Goal: Transaction & Acquisition: Book appointment/travel/reservation

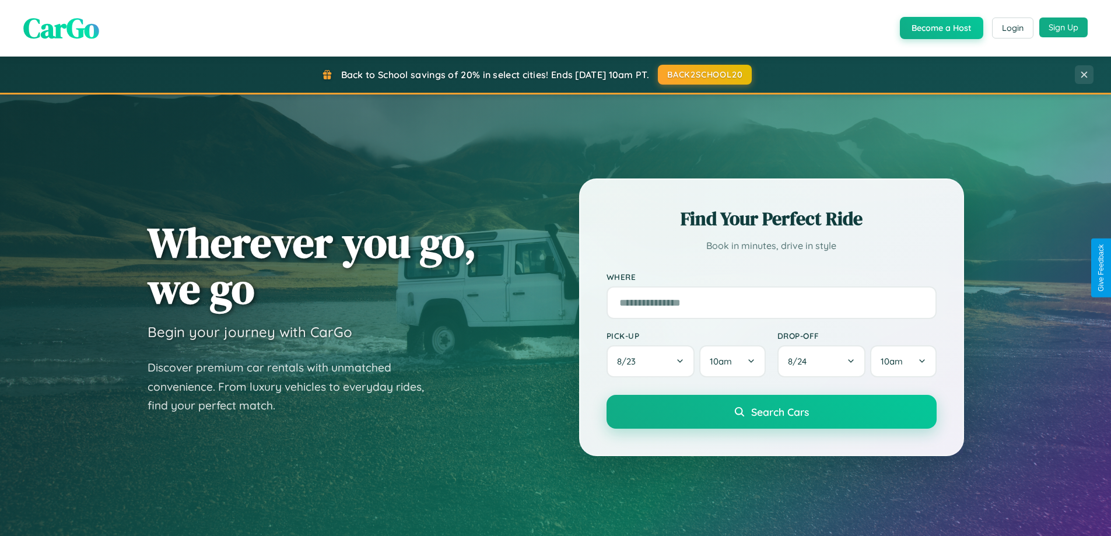
click at [1063, 27] on button "Sign Up" at bounding box center [1063, 27] width 48 height 20
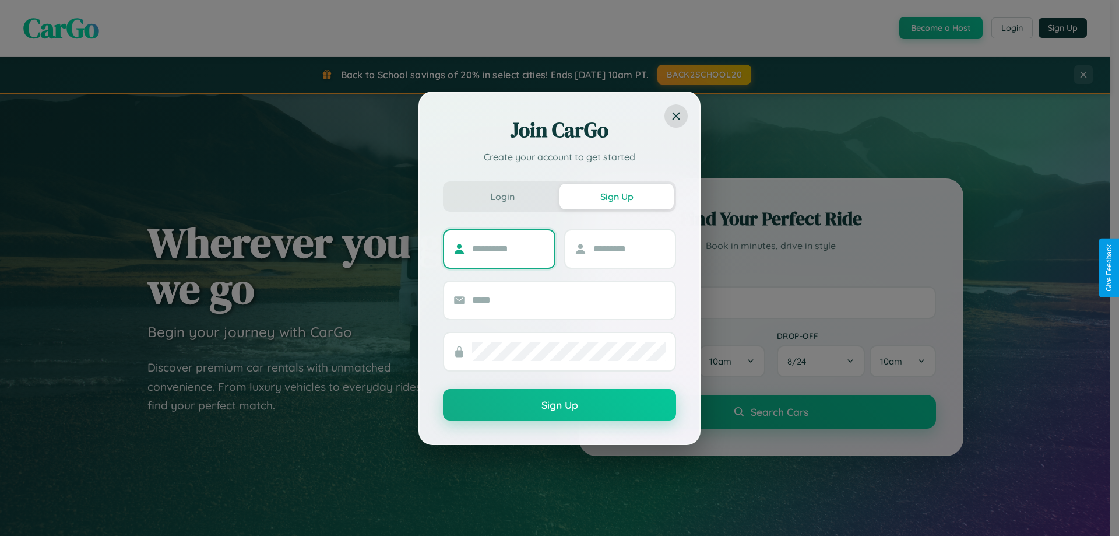
click at [508, 248] on input "text" at bounding box center [508, 249] width 73 height 19
type input "****"
click at [629, 248] on input "text" at bounding box center [630, 249] width 73 height 19
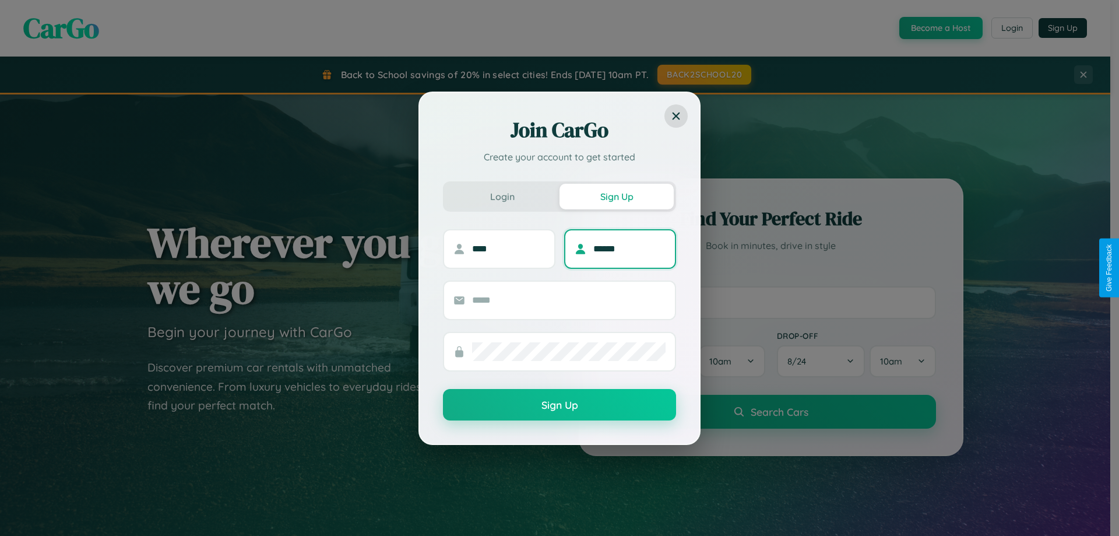
type input "******"
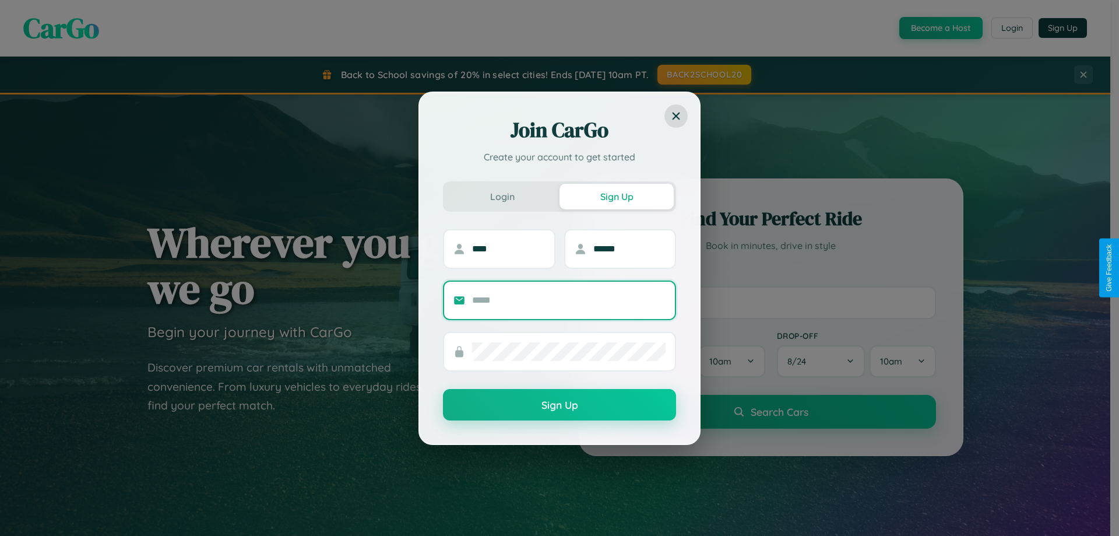
click at [569, 300] on input "text" at bounding box center [569, 300] width 194 height 19
type input "**********"
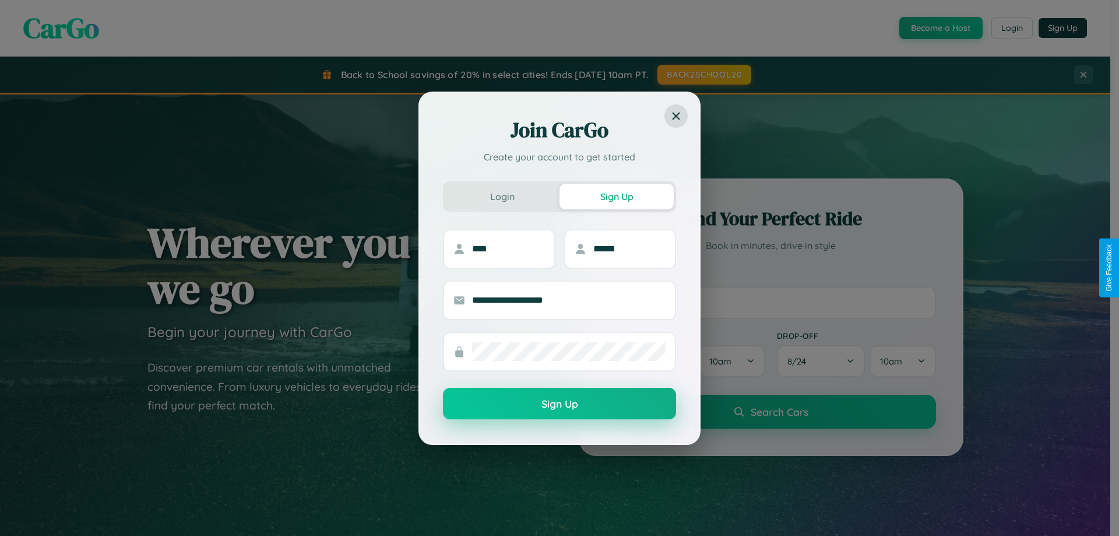
click at [560, 404] on button "Sign Up" at bounding box center [559, 403] width 233 height 31
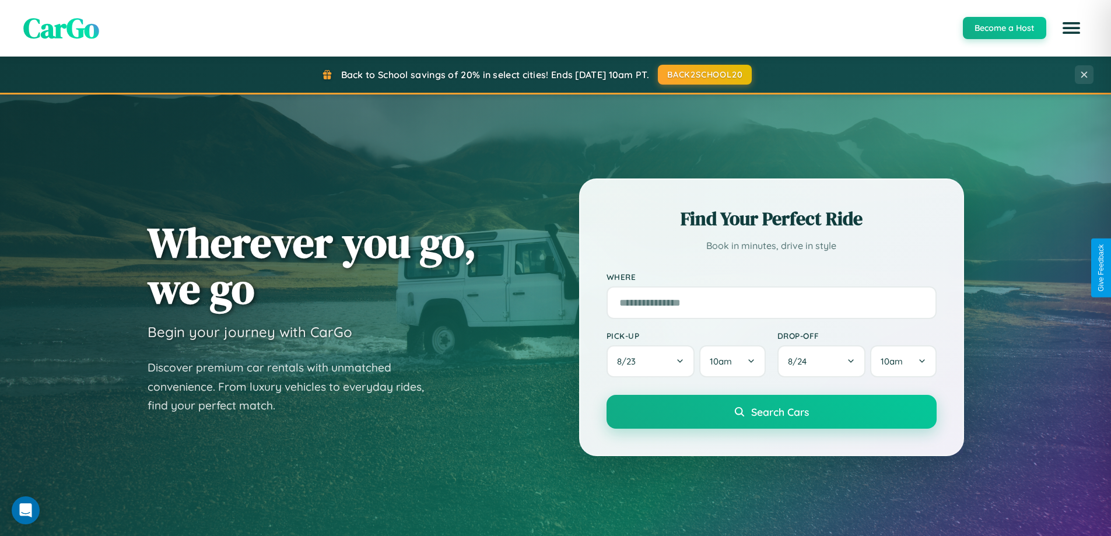
scroll to position [503, 0]
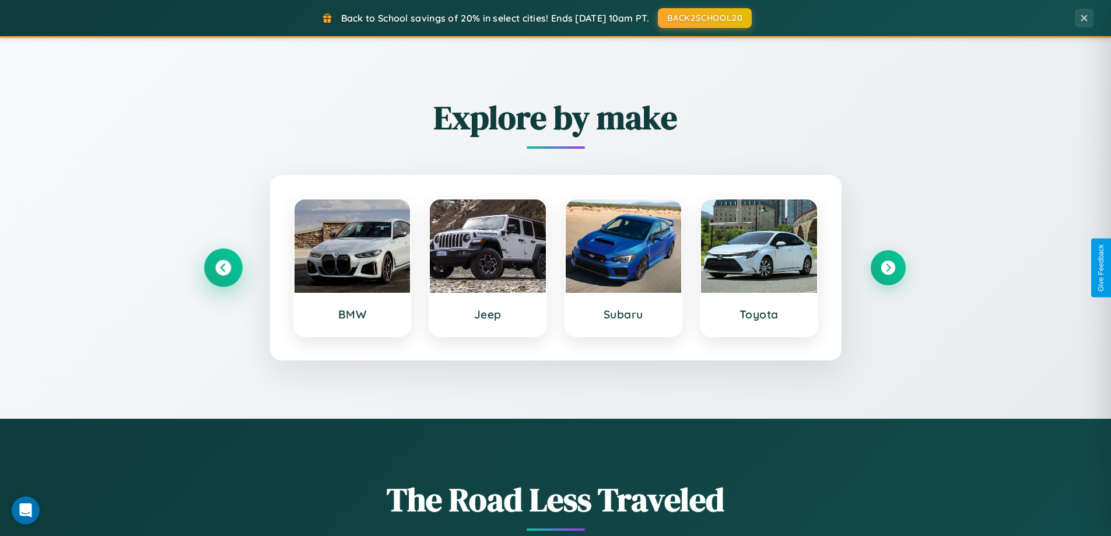
click at [223, 268] on icon at bounding box center [223, 268] width 16 height 16
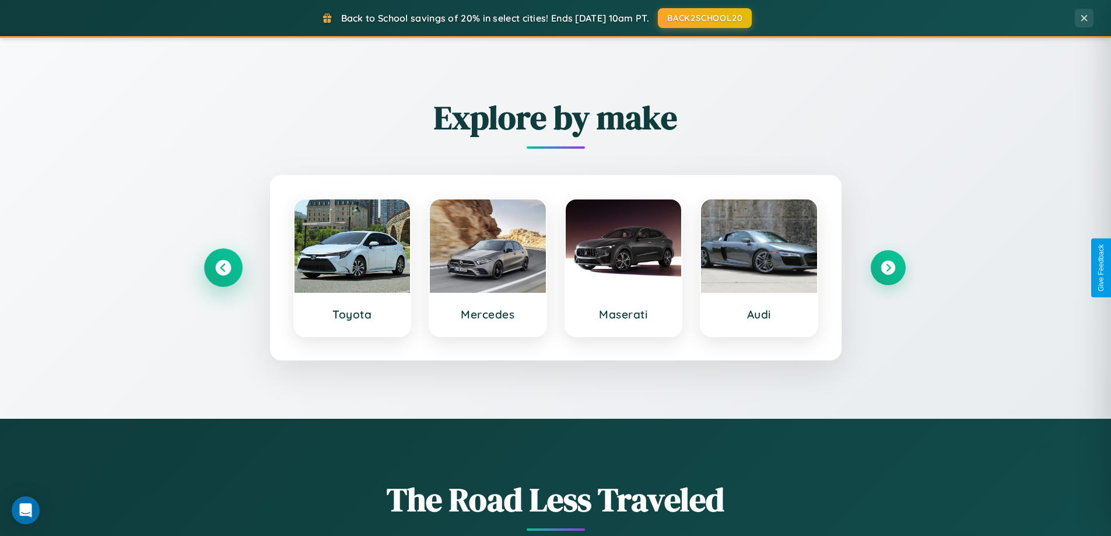
scroll to position [1873, 0]
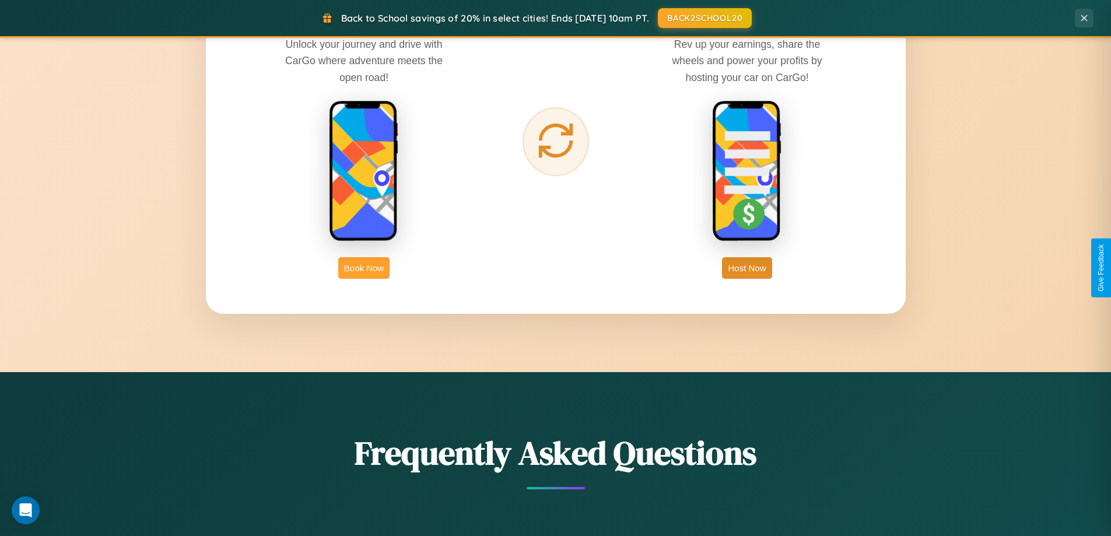
click at [364, 268] on button "Book Now" at bounding box center [363, 268] width 51 height 22
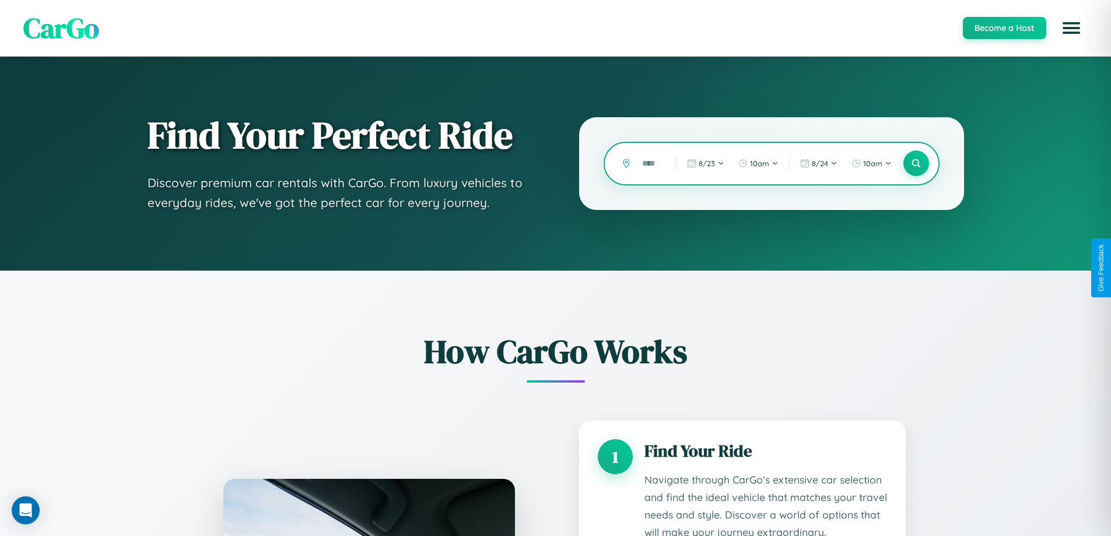
click at [650, 163] on input "text" at bounding box center [650, 163] width 28 height 20
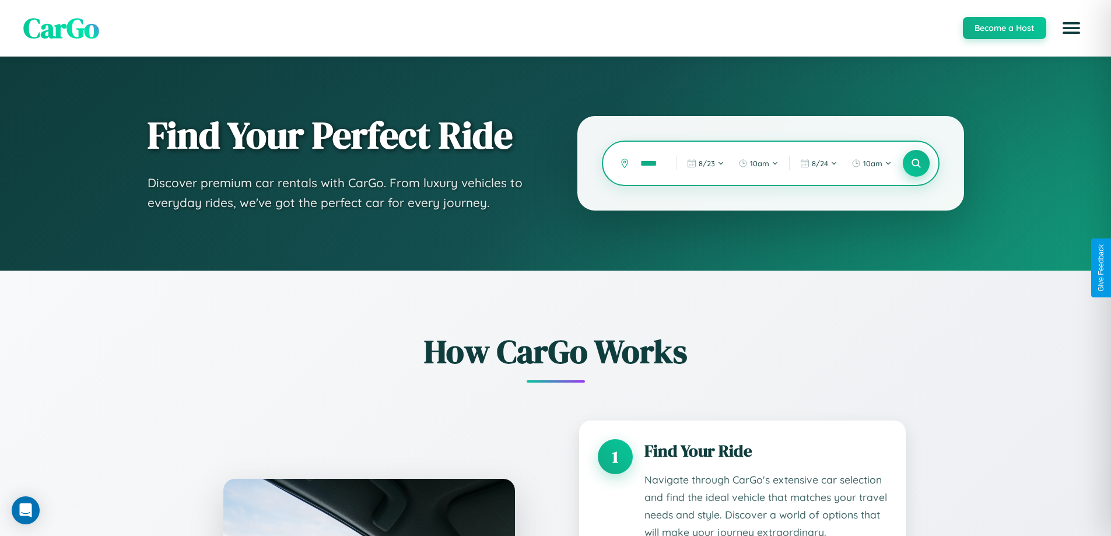
type input "*****"
click at [915, 163] on icon at bounding box center [915, 163] width 11 height 11
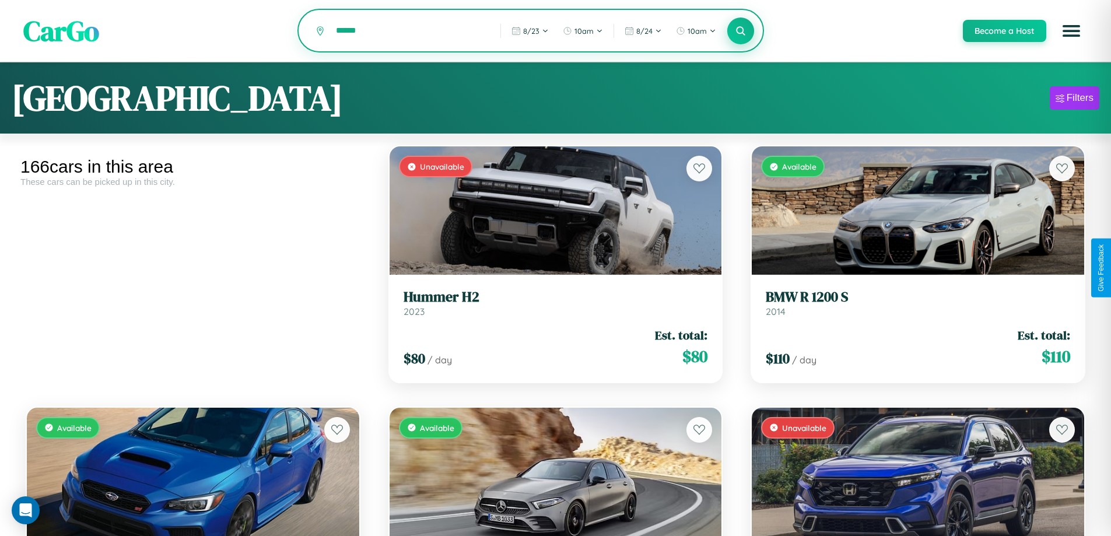
type input "******"
click at [740, 31] on icon at bounding box center [740, 30] width 11 height 11
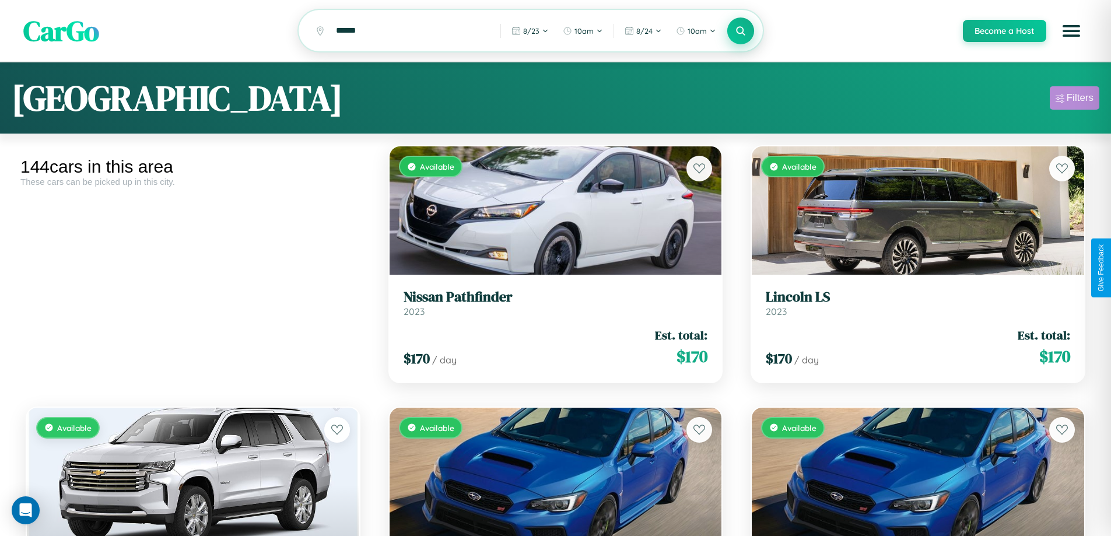
click at [1074, 100] on div "Filters" at bounding box center [1079, 98] width 27 height 12
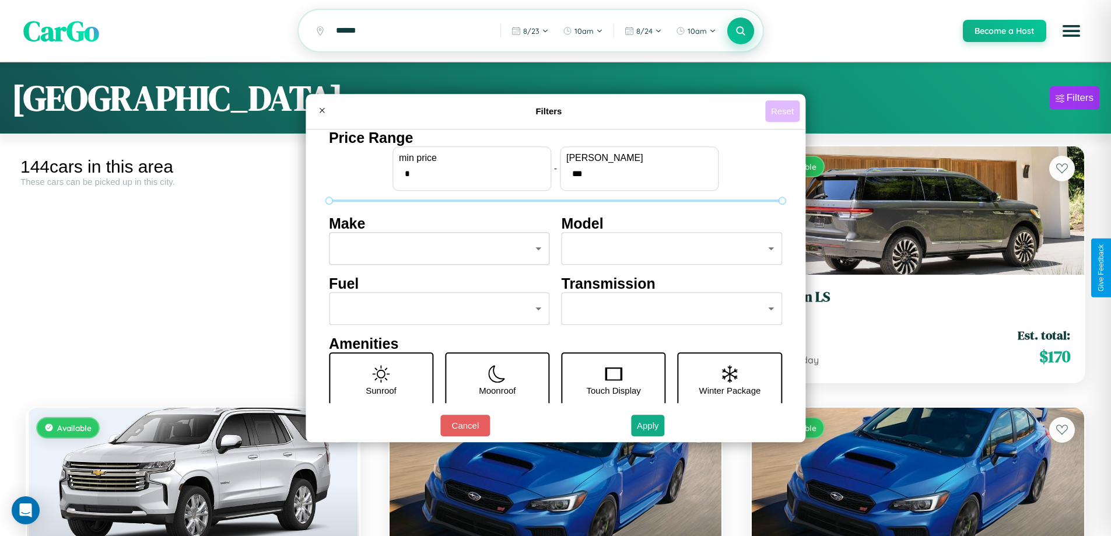
click at [784, 111] on button "Reset" at bounding box center [782, 111] width 34 height 22
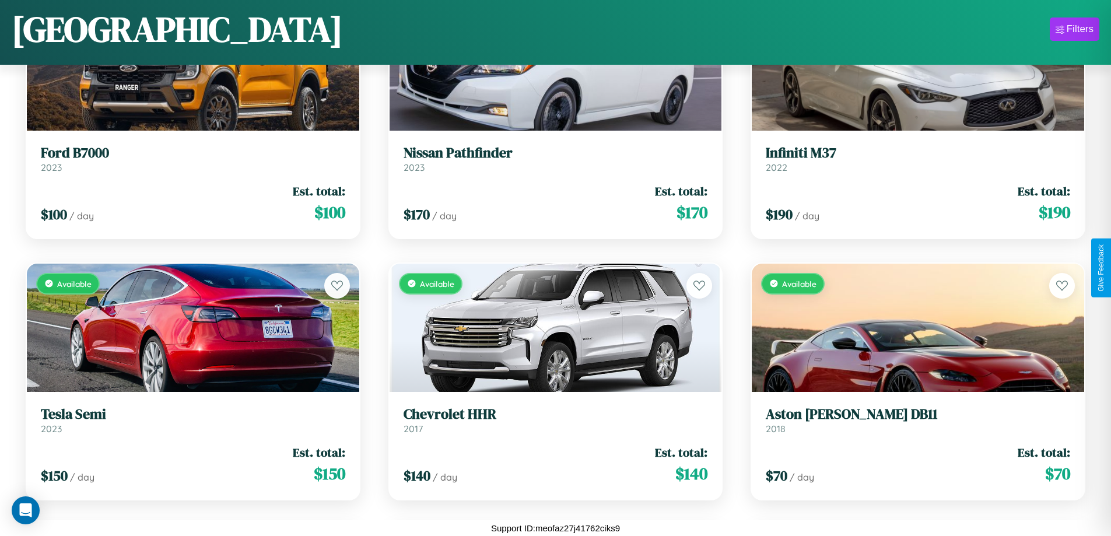
scroll to position [3297, 0]
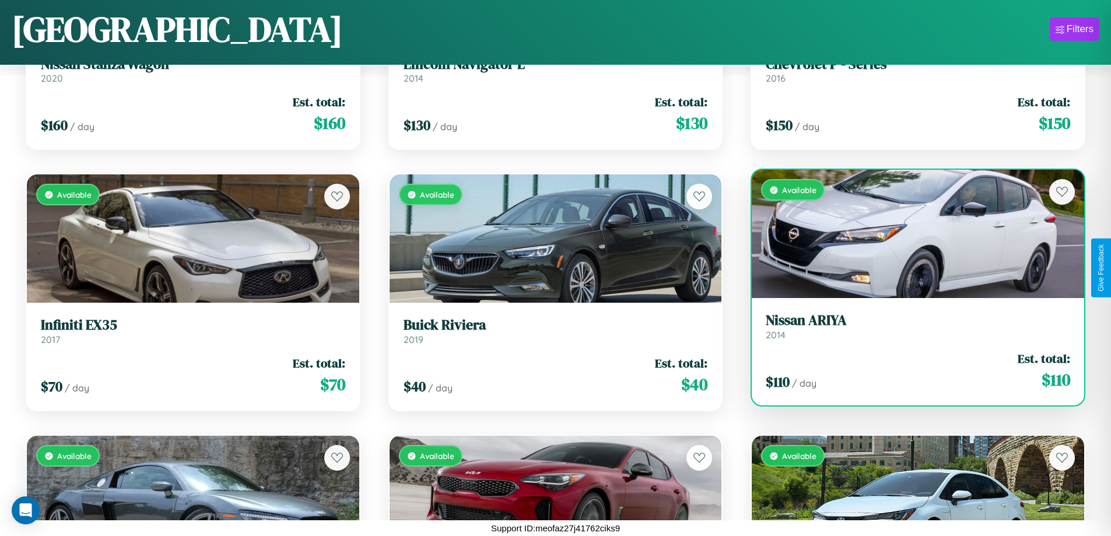
click at [910, 329] on link "Nissan ARIYA 2014" at bounding box center [918, 326] width 304 height 29
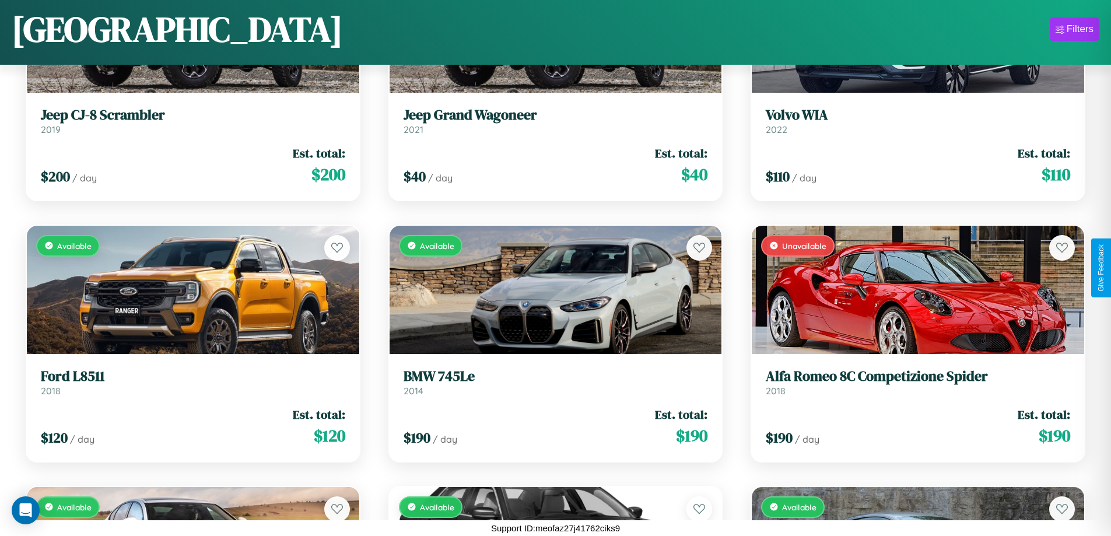
scroll to position [7474, 0]
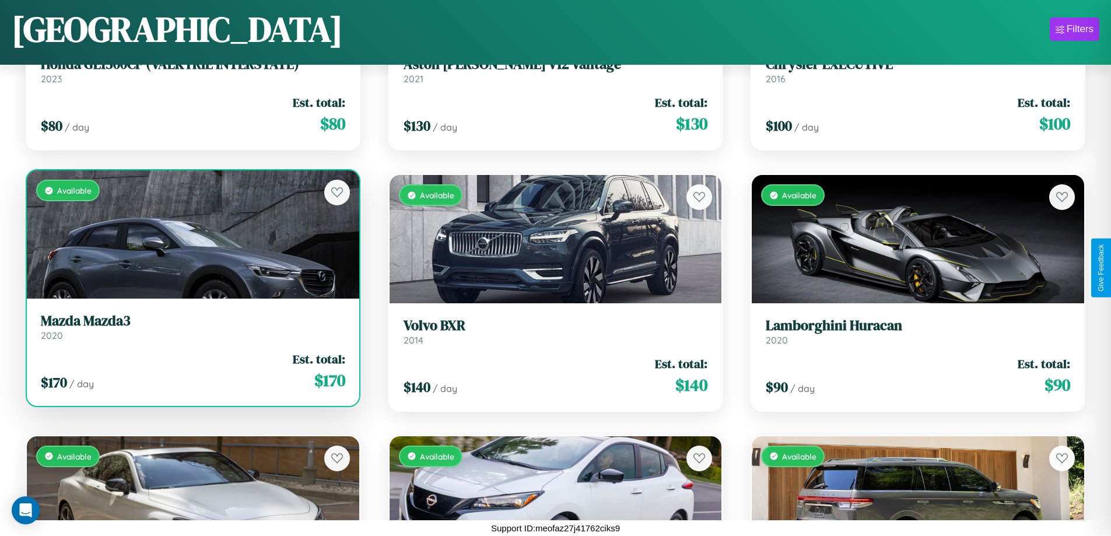
click at [191, 234] on div "Available" at bounding box center [193, 234] width 332 height 128
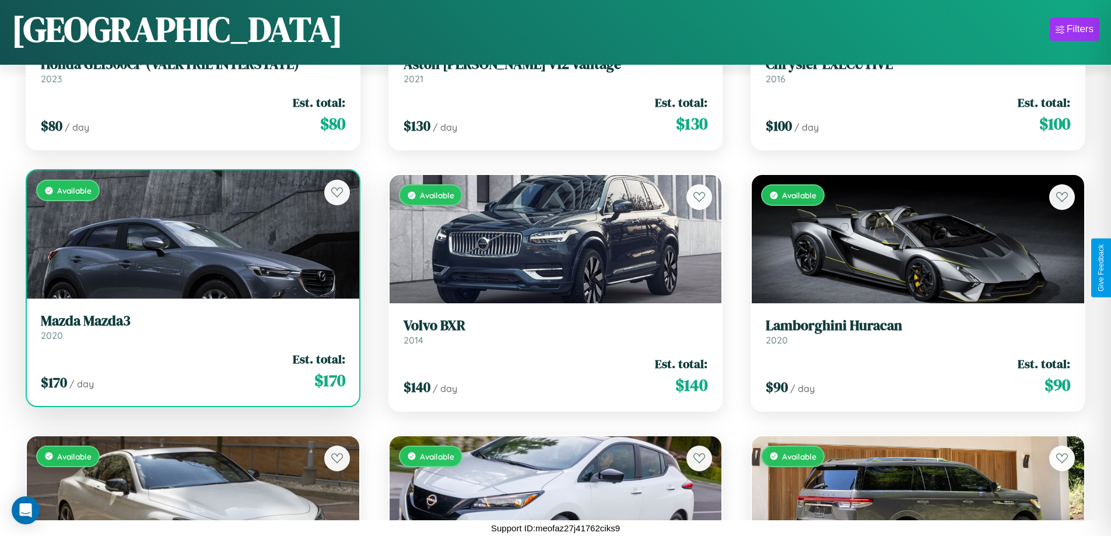
click at [191, 234] on div "Available" at bounding box center [193, 234] width 332 height 128
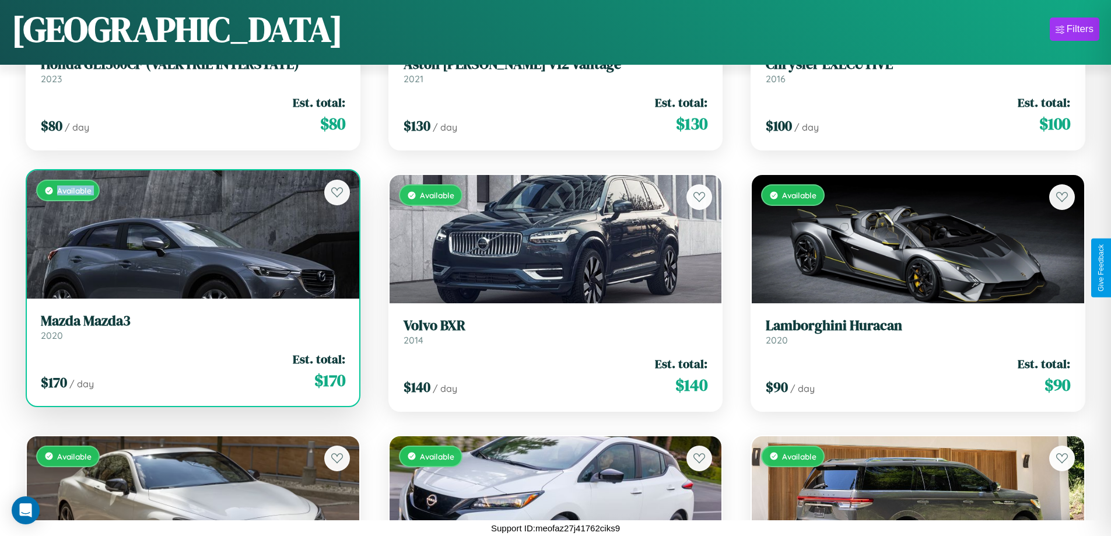
click at [191, 234] on div "Available" at bounding box center [193, 234] width 332 height 128
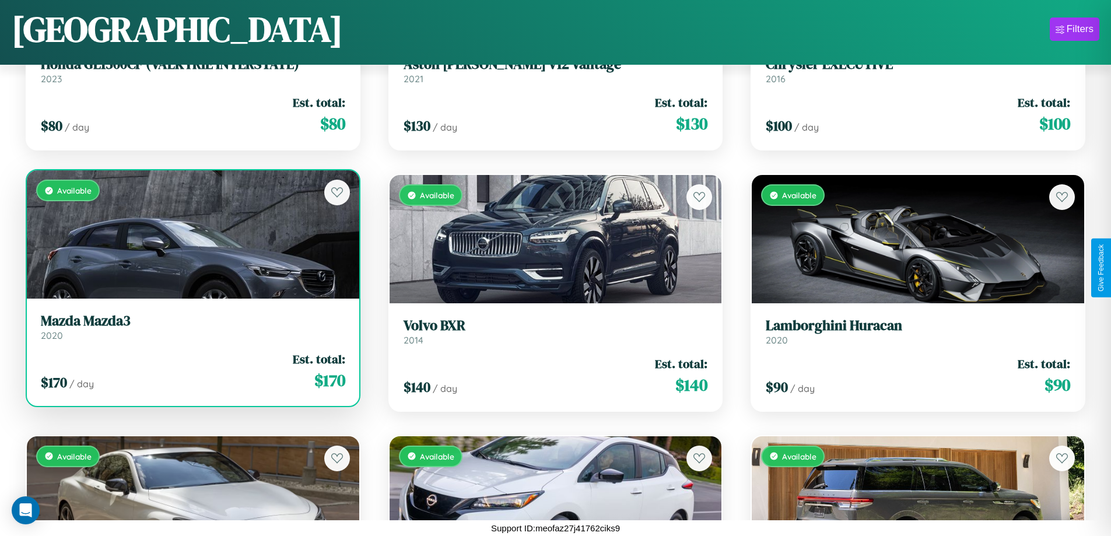
click at [191, 234] on div "Available" at bounding box center [193, 234] width 332 height 128
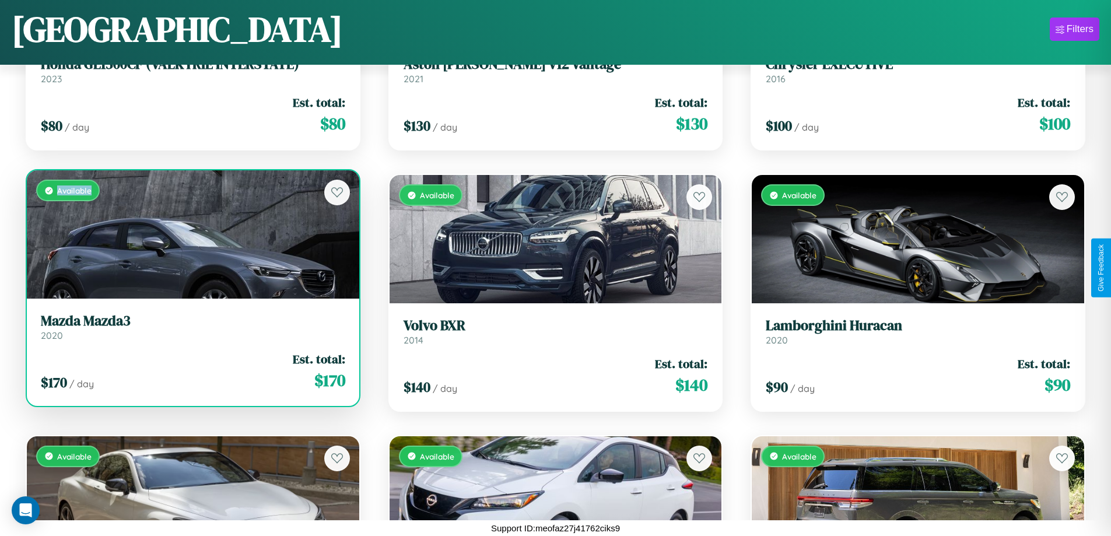
click at [191, 234] on div "Available" at bounding box center [193, 234] width 332 height 128
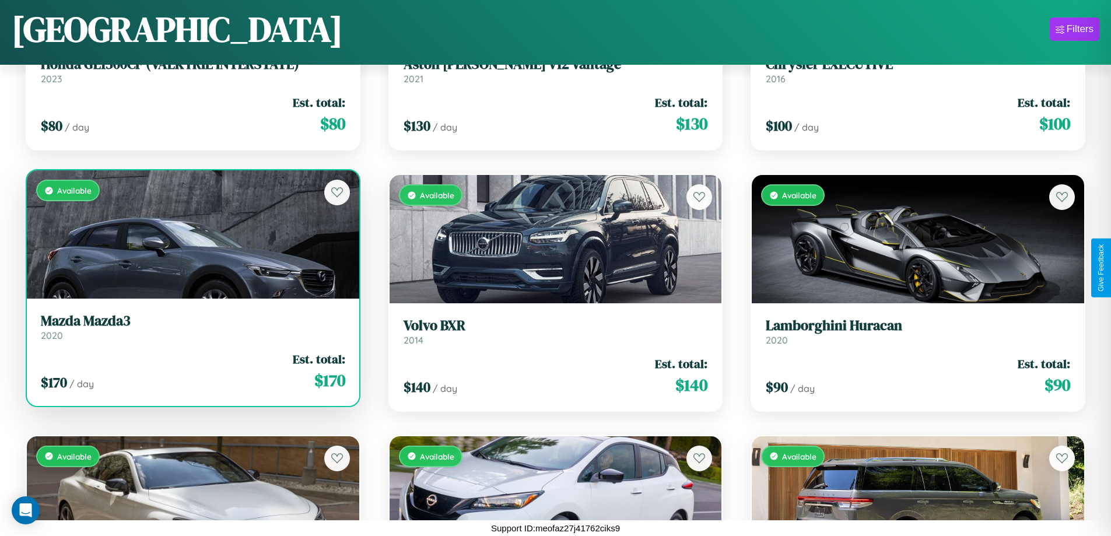
click at [191, 327] on h3 "Mazda Mazda3" at bounding box center [193, 321] width 304 height 17
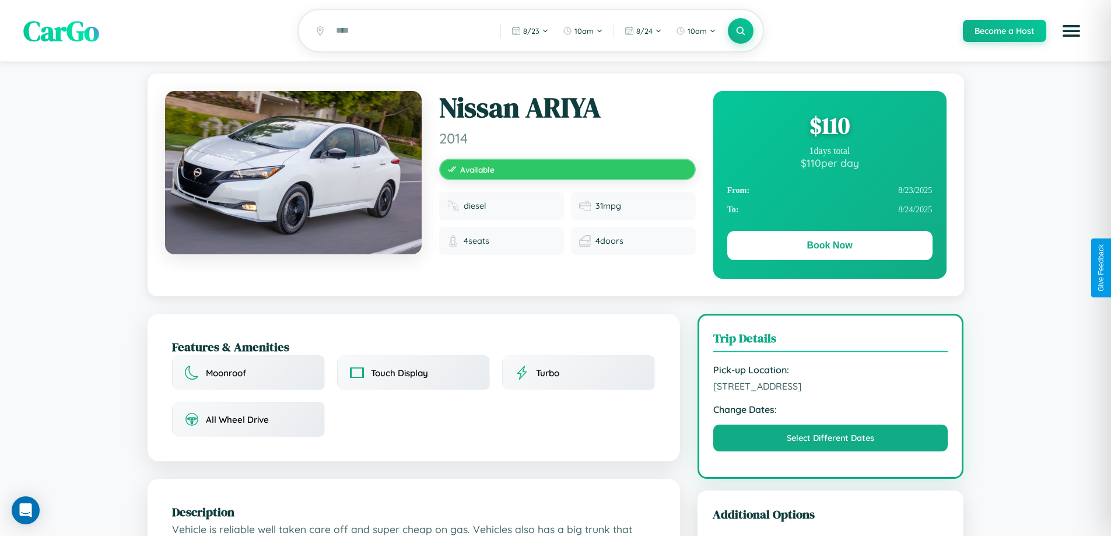
scroll to position [120, 0]
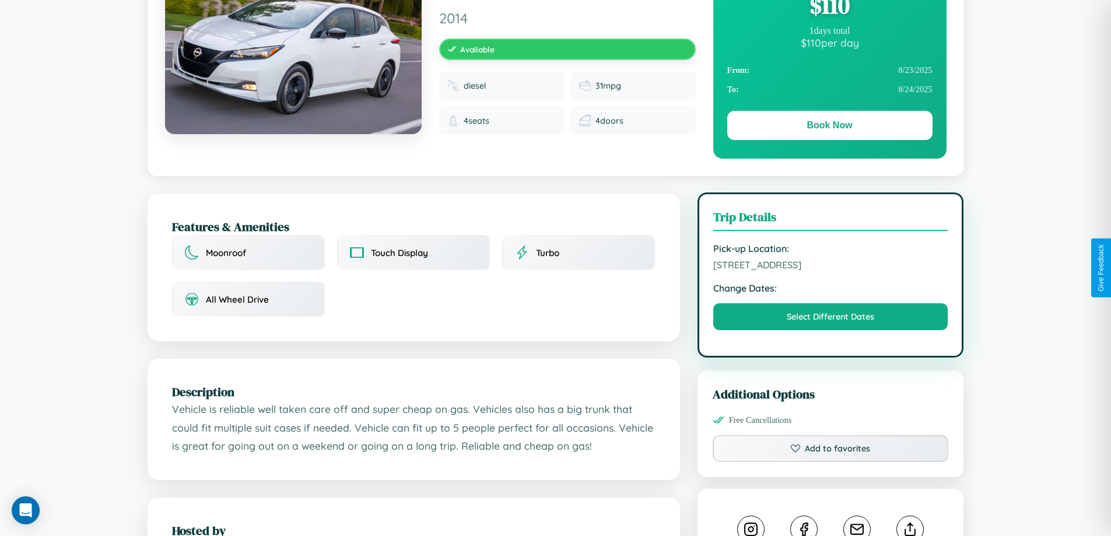
click at [830, 266] on span "8513 Spring Street Prague 98305 Czech Republic" at bounding box center [830, 265] width 235 height 12
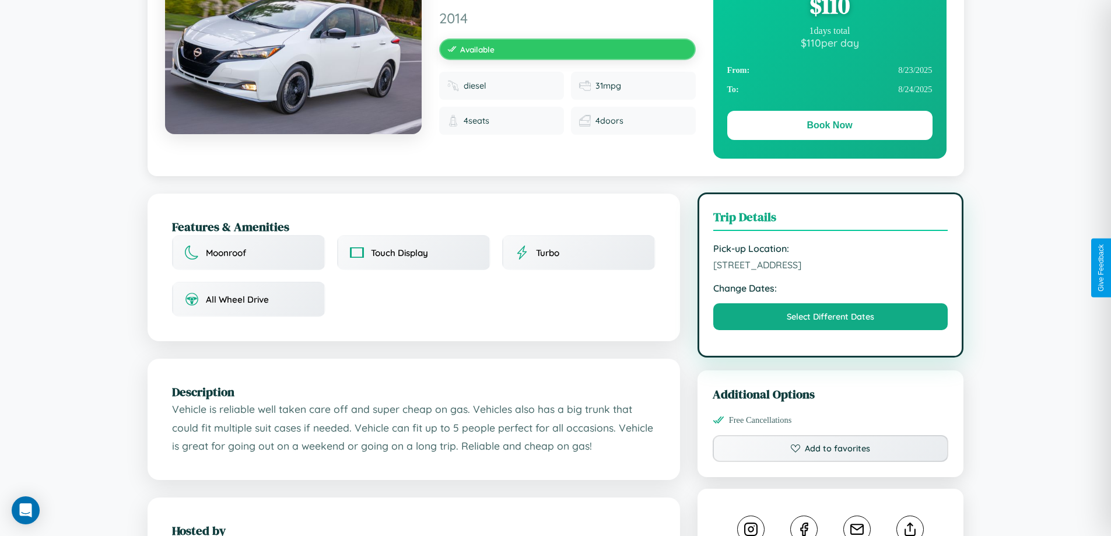
click at [830, 266] on span "8513 Spring Street Prague 98305 Czech Republic" at bounding box center [830, 265] width 235 height 12
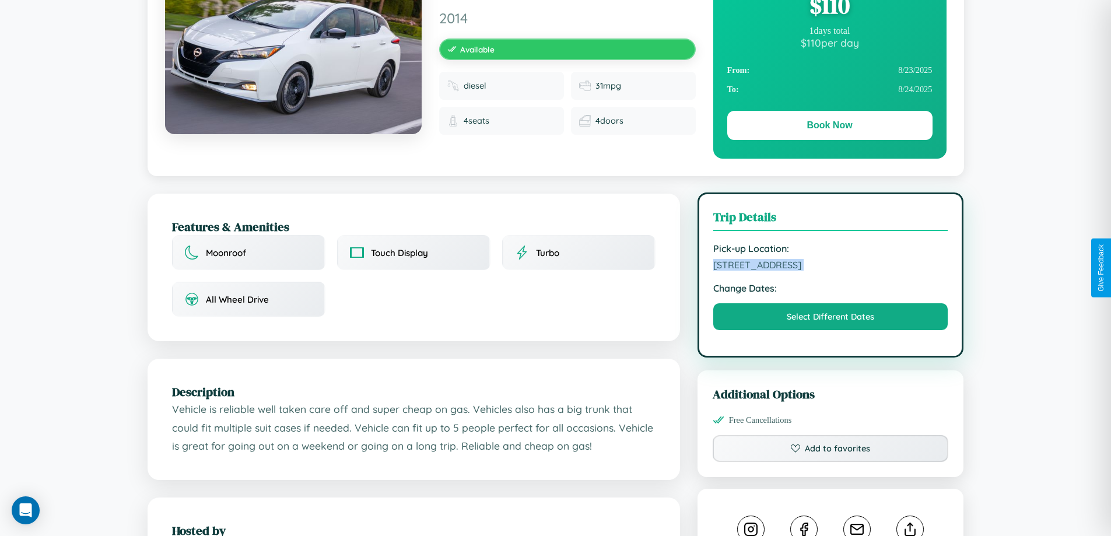
click at [830, 266] on span "8513 Spring Street Prague 98305 Czech Republic" at bounding box center [830, 265] width 235 height 12
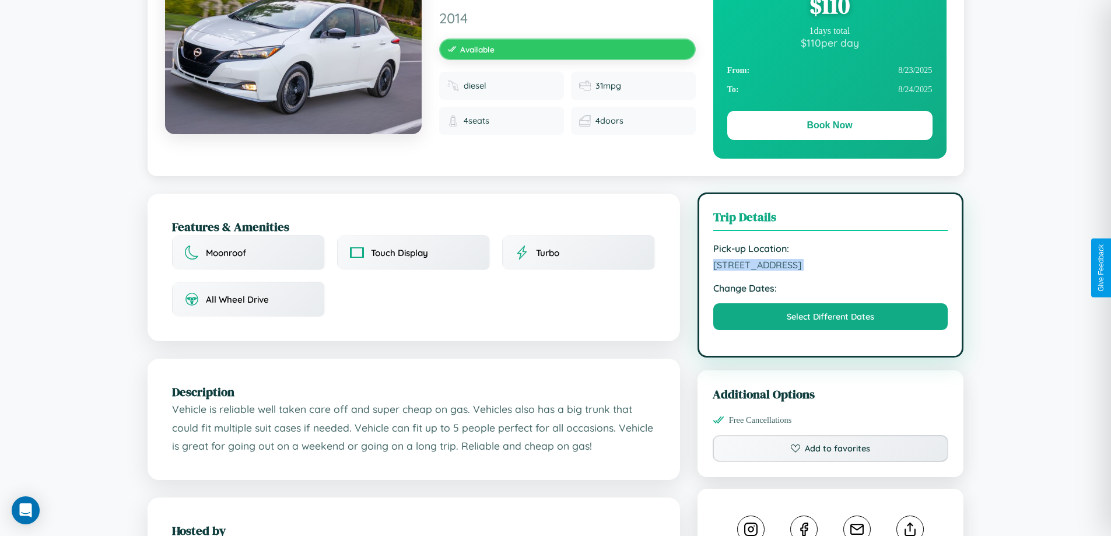
click at [830, 266] on span "8513 Spring Street Prague 98305 Czech Republic" at bounding box center [830, 265] width 235 height 12
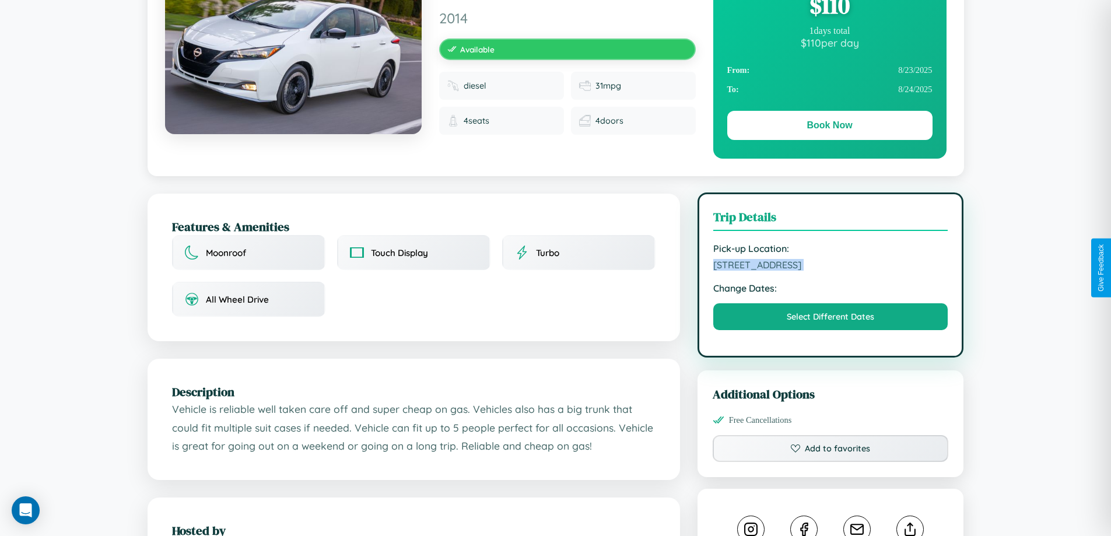
click at [830, 266] on span "8513 Spring Street Prague 98305 Czech Republic" at bounding box center [830, 265] width 235 height 12
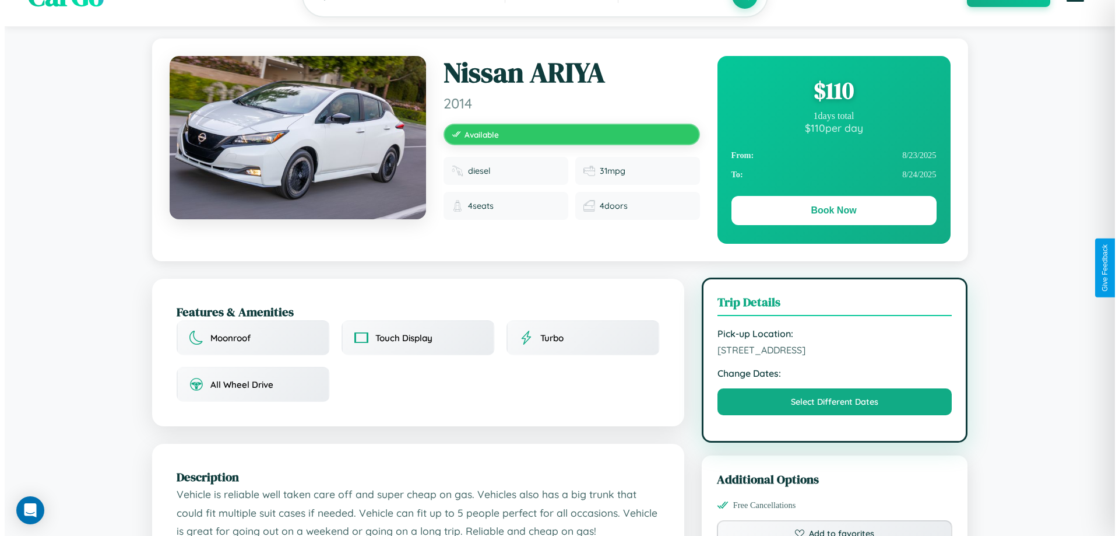
scroll to position [0, 0]
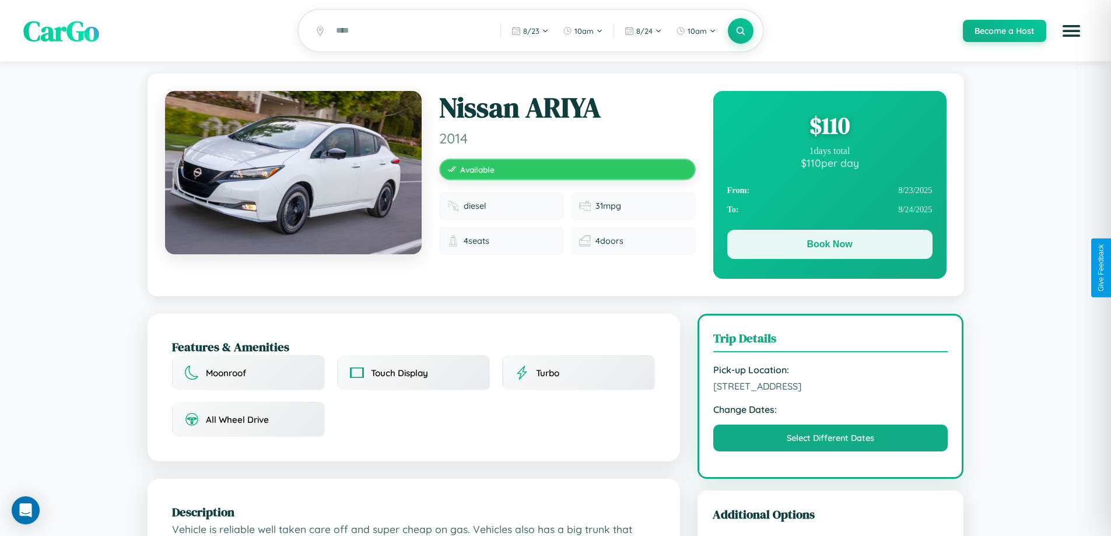
click at [829, 247] on button "Book Now" at bounding box center [829, 244] width 205 height 29
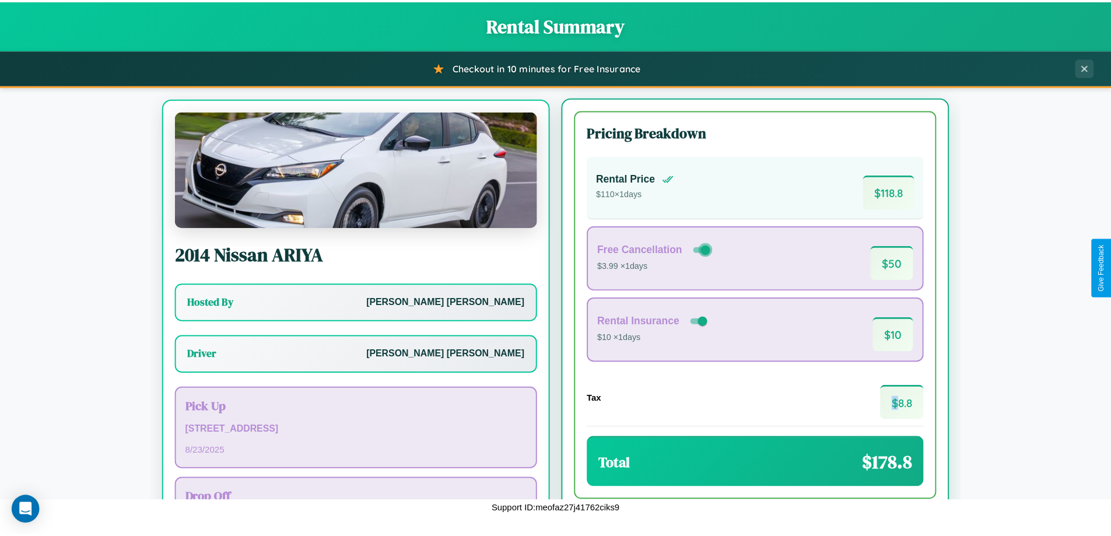
scroll to position [54, 0]
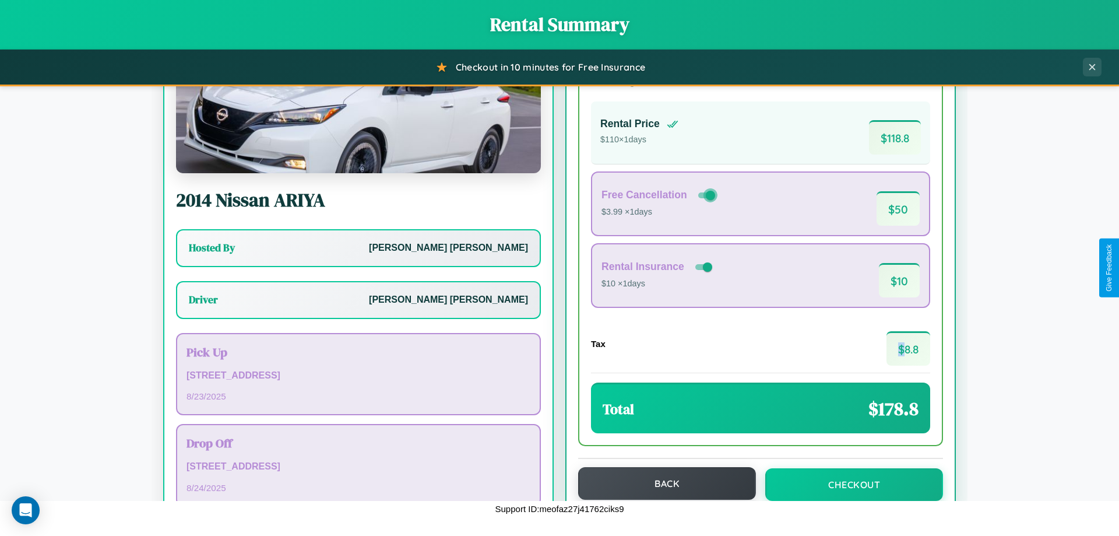
click at [662, 484] on button "Back" at bounding box center [667, 483] width 178 height 33
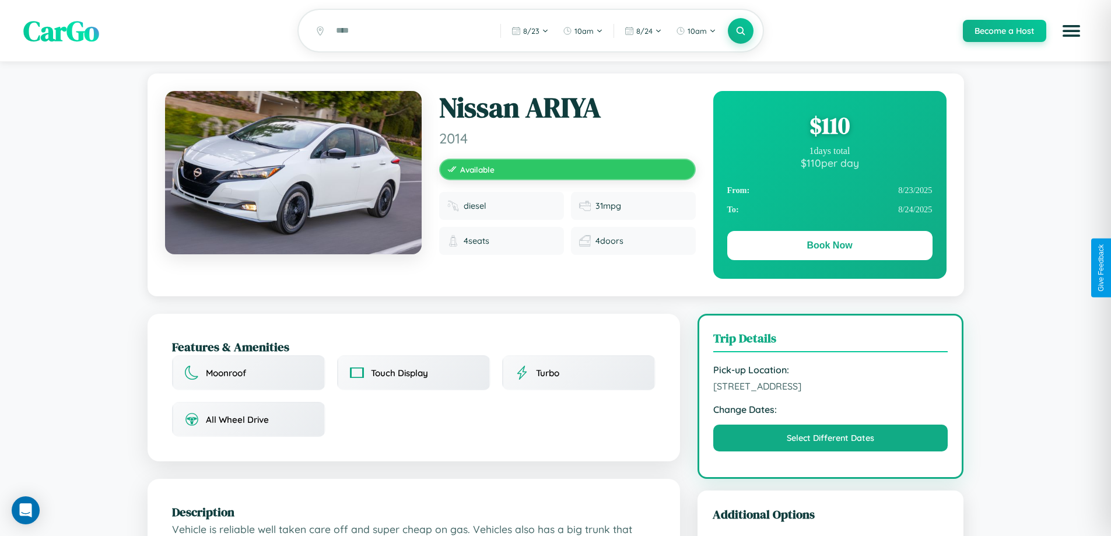
click at [829, 127] on div "$ 110" at bounding box center [829, 125] width 205 height 31
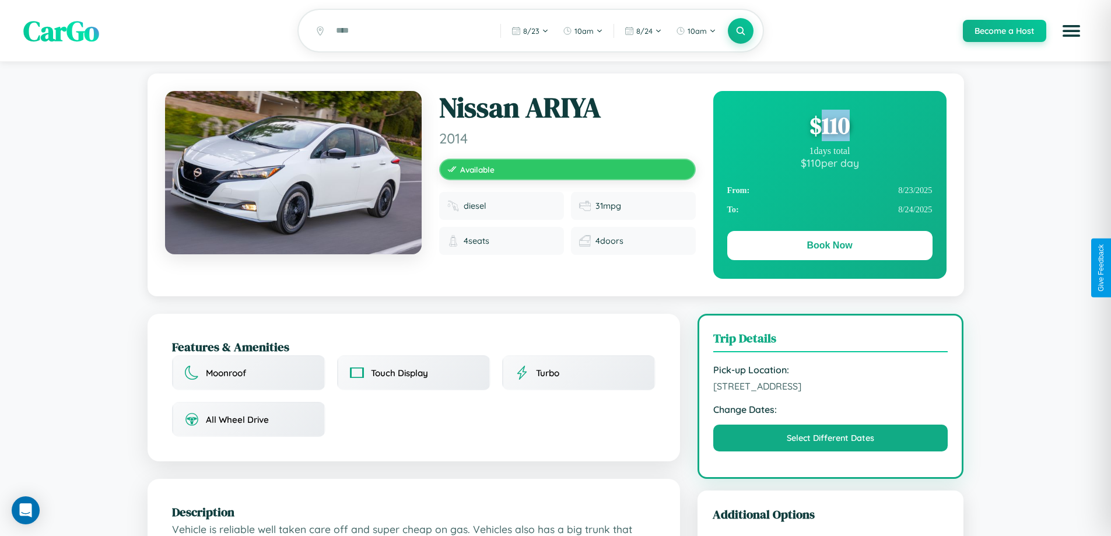
click at [829, 127] on div "$ 110" at bounding box center [829, 125] width 205 height 31
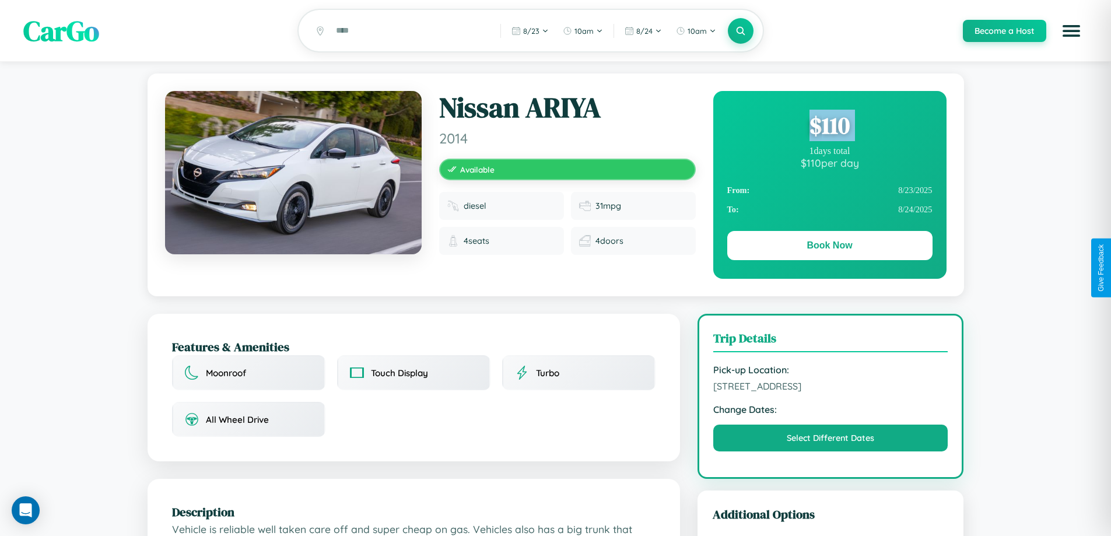
click at [829, 127] on div "$ 110" at bounding box center [829, 125] width 205 height 31
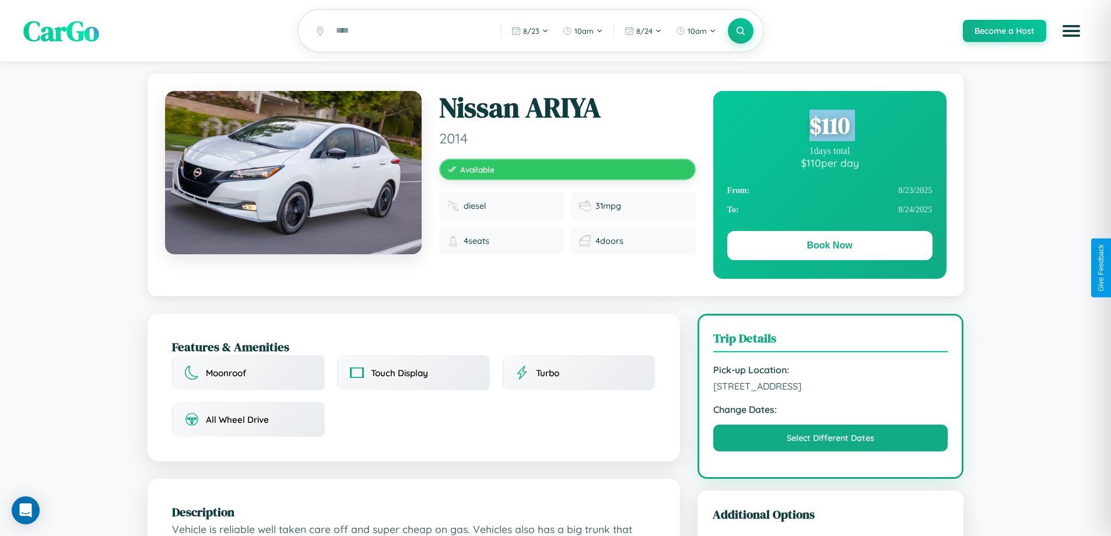
click at [829, 127] on div "$ 110" at bounding box center [829, 125] width 205 height 31
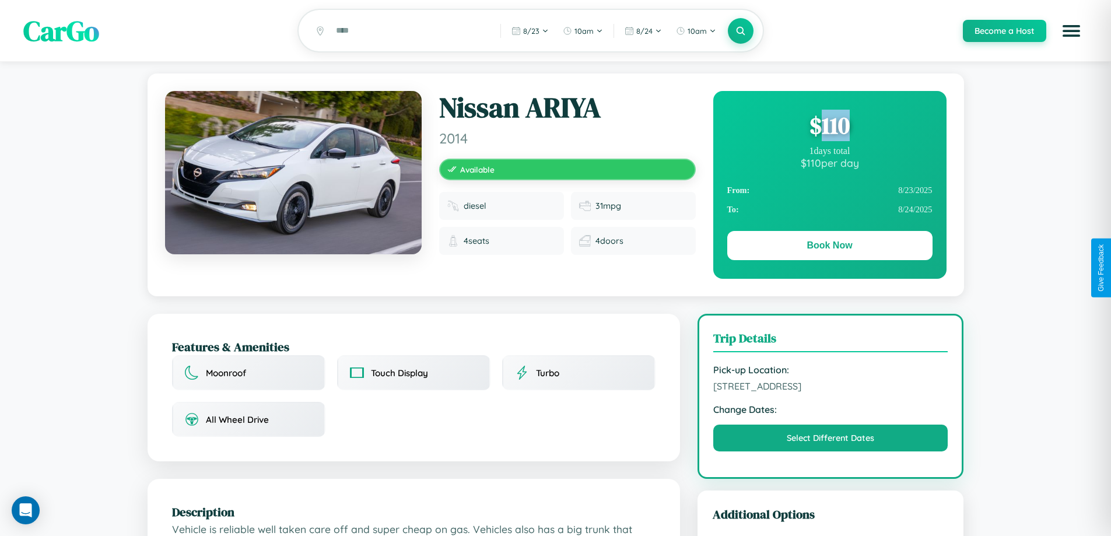
click at [829, 127] on div "$ 110" at bounding box center [829, 125] width 205 height 31
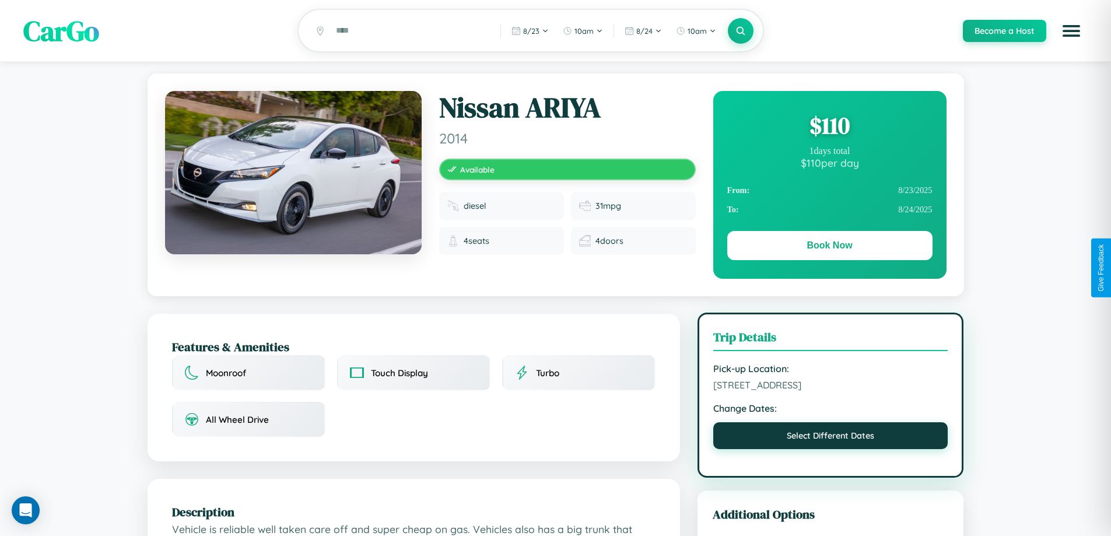
click at [830, 437] on button "Select Different Dates" at bounding box center [830, 435] width 235 height 27
select select "*"
select select "****"
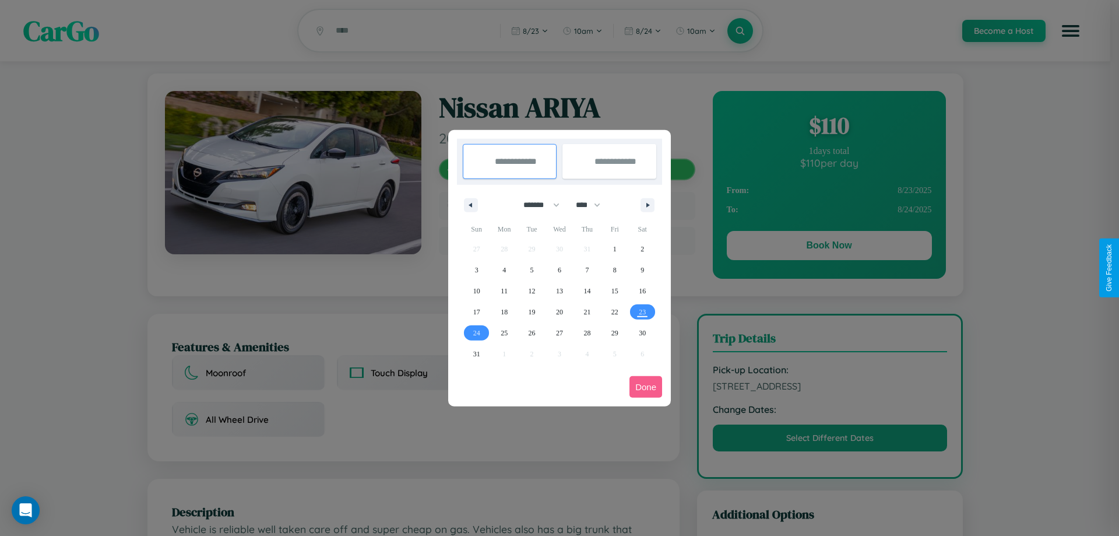
click at [536, 205] on select "******* ******** ***** ***** *** **** **** ****** ********* ******* ******** **…" at bounding box center [540, 204] width 50 height 19
select select "*"
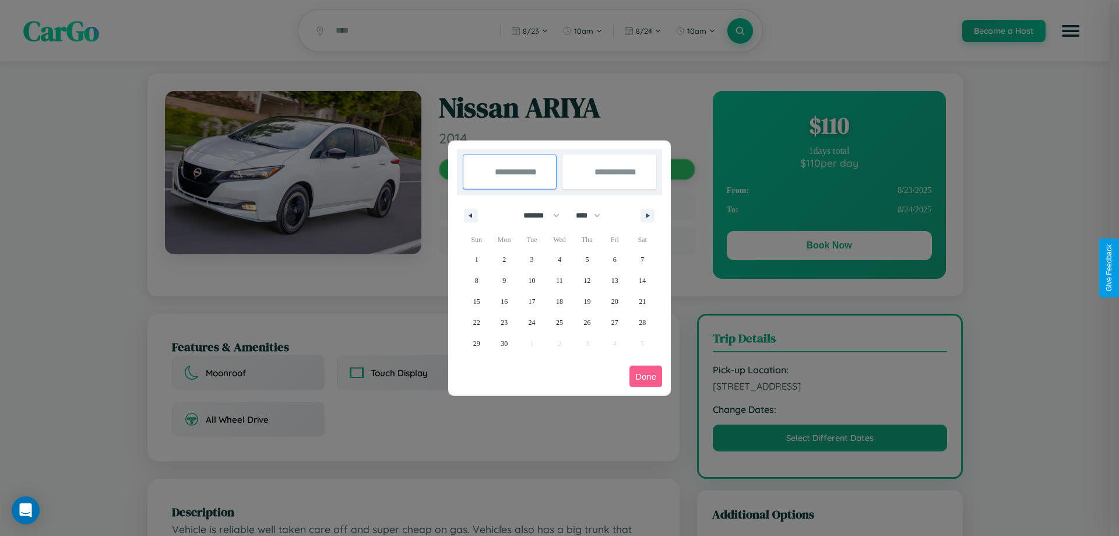
drag, startPoint x: 594, startPoint y: 215, endPoint x: 560, endPoint y: 234, distance: 38.6
click at [594, 215] on select "**** **** **** **** **** **** **** **** **** **** **** **** **** **** **** ****…" at bounding box center [587, 215] width 35 height 19
select select "****"
click at [643, 322] on span "27" at bounding box center [642, 322] width 7 height 21
type input "**********"
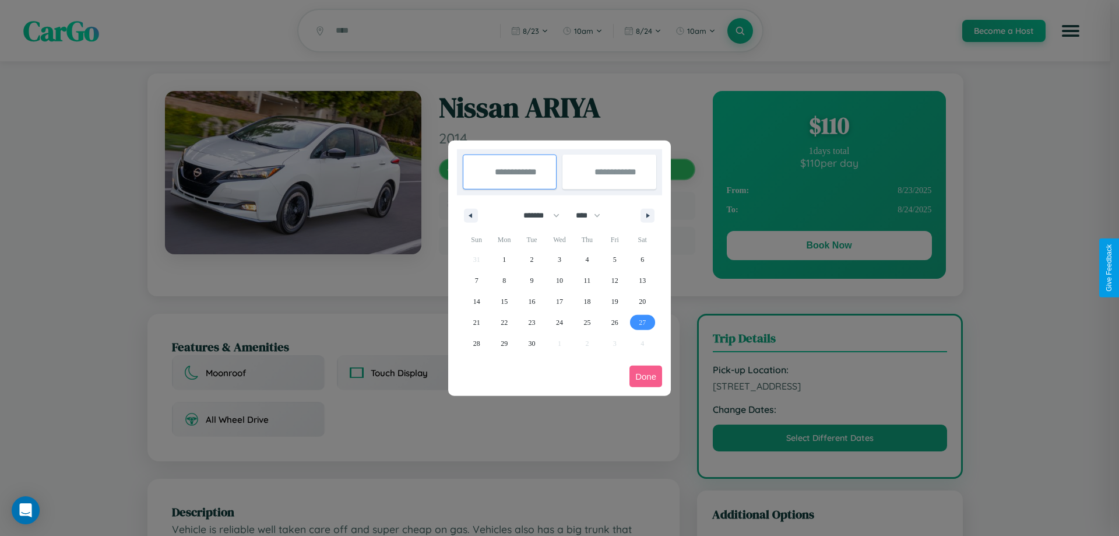
type input "**********"
click at [648, 215] on icon "button" at bounding box center [650, 215] width 6 height 5
select select "*"
click at [615, 259] on span "3" at bounding box center [614, 259] width 3 height 21
type input "**********"
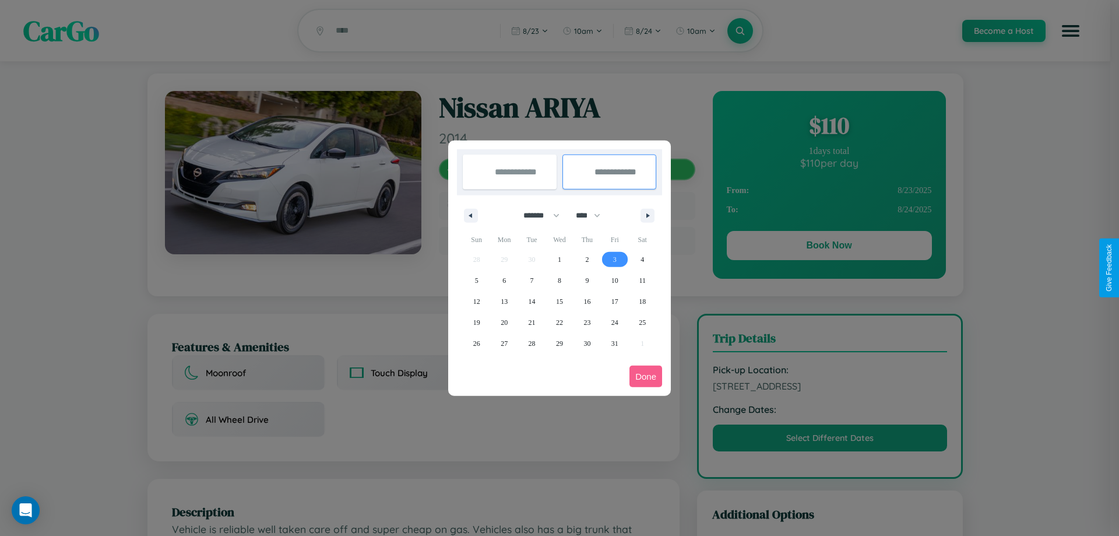
select select "*"
click at [646, 376] on button "Done" at bounding box center [646, 377] width 33 height 22
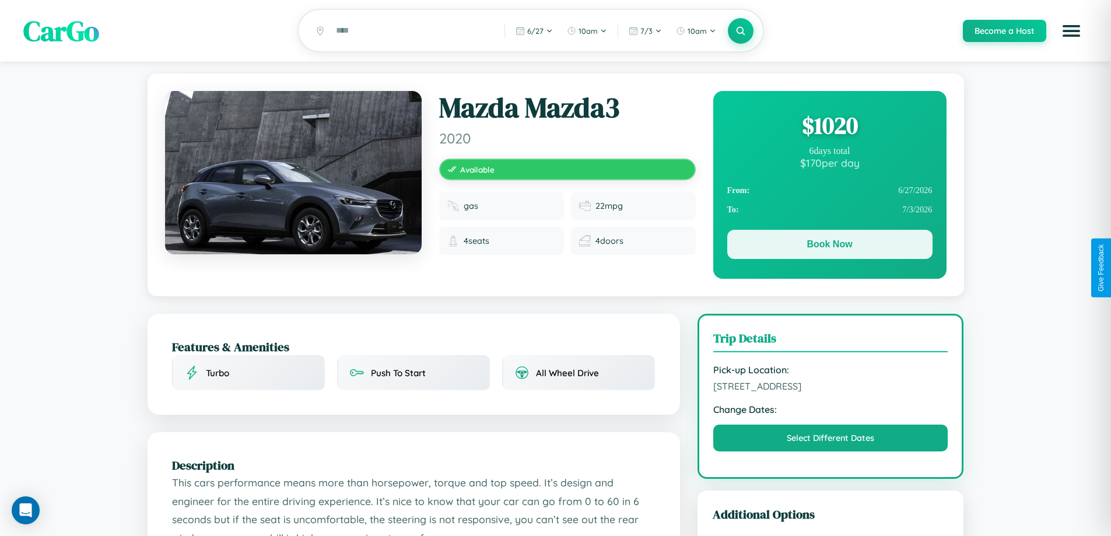
click at [829, 246] on button "Book Now" at bounding box center [829, 244] width 205 height 29
